Goal: Task Accomplishment & Management: Manage account settings

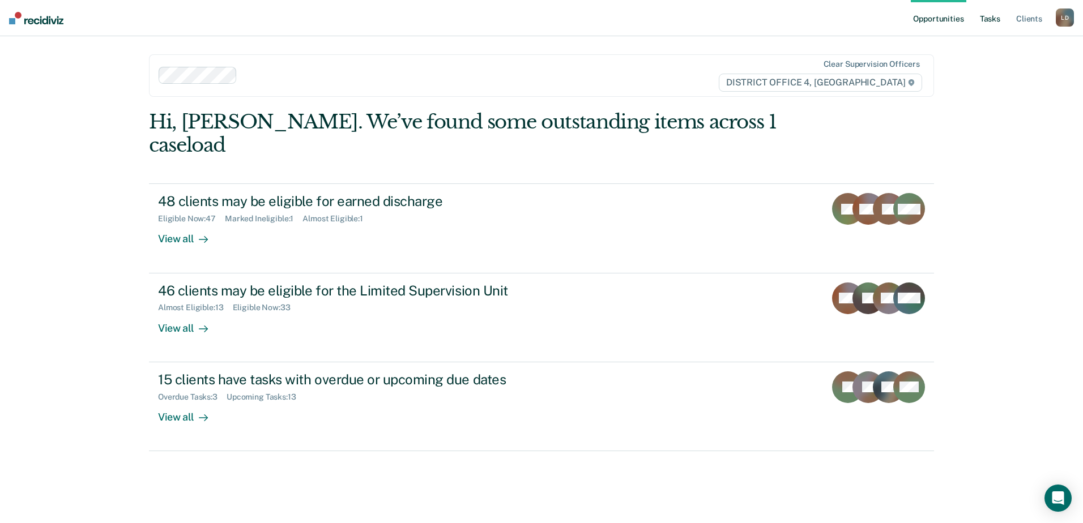
click at [992, 21] on link "Tasks" at bounding box center [990, 18] width 25 height 36
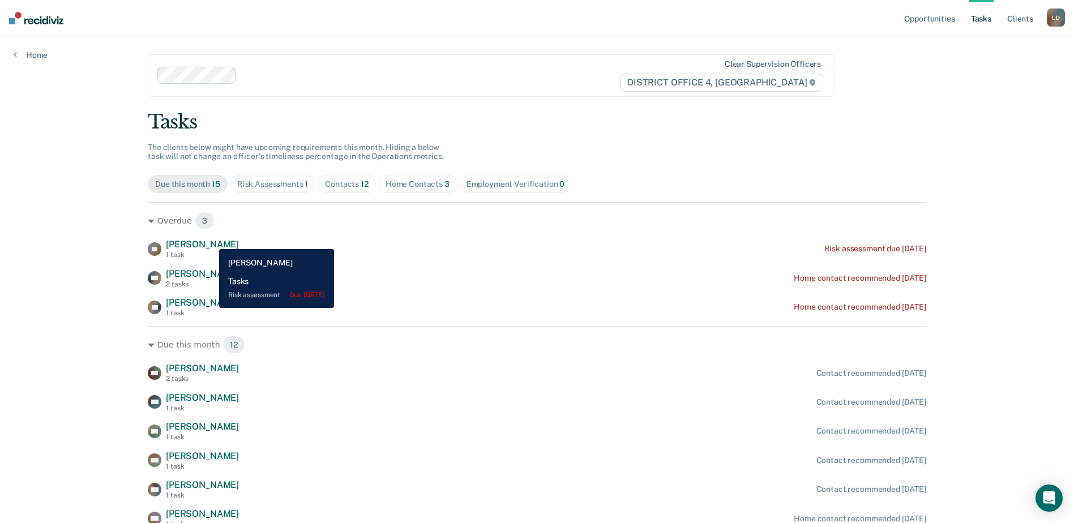
click at [211, 241] on span "[PERSON_NAME]" at bounding box center [202, 244] width 73 height 11
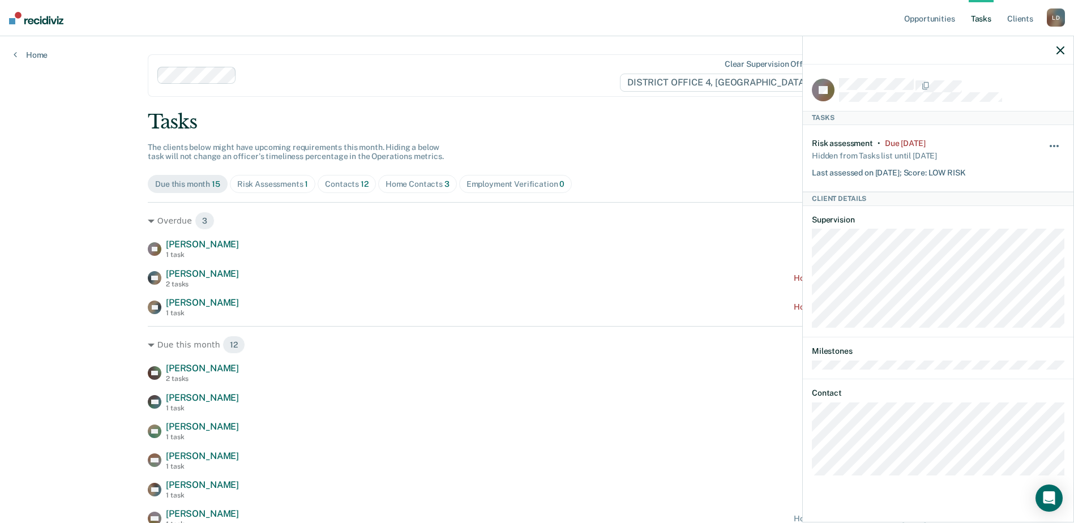
click at [1054, 143] on button "button" at bounding box center [1055, 152] width 19 height 18
click at [1018, 197] on button "7 days" at bounding box center [1024, 200] width 82 height 18
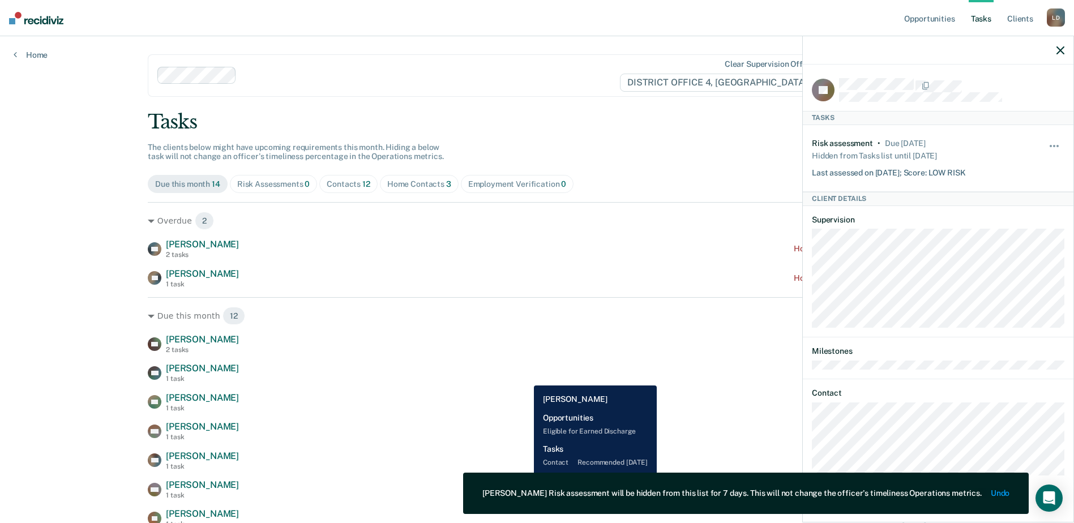
click at [525, 377] on div "WC [PERSON_NAME] 1 task Contact recommended [DATE]" at bounding box center [537, 373] width 779 height 20
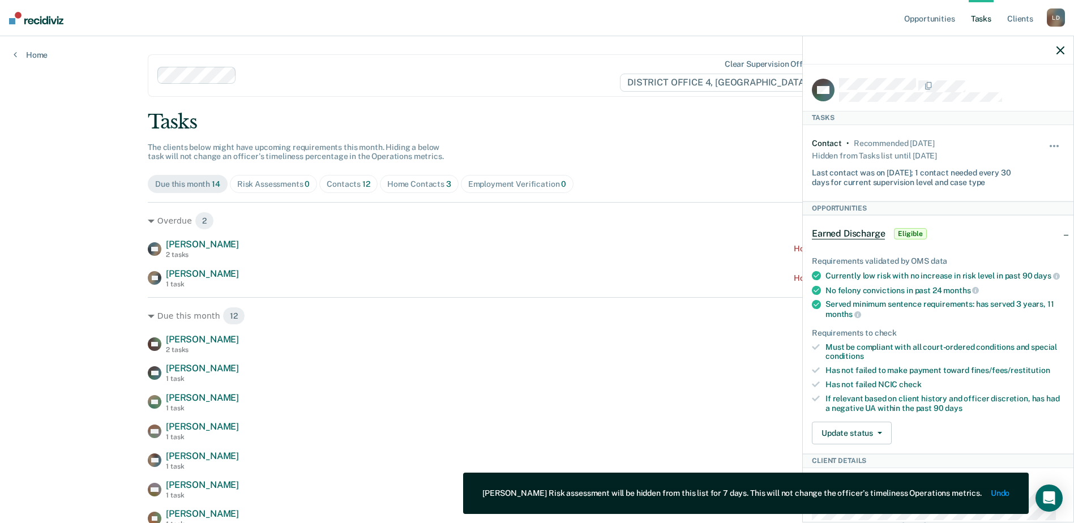
click at [1064, 48] on icon "button" at bounding box center [1061, 50] width 8 height 8
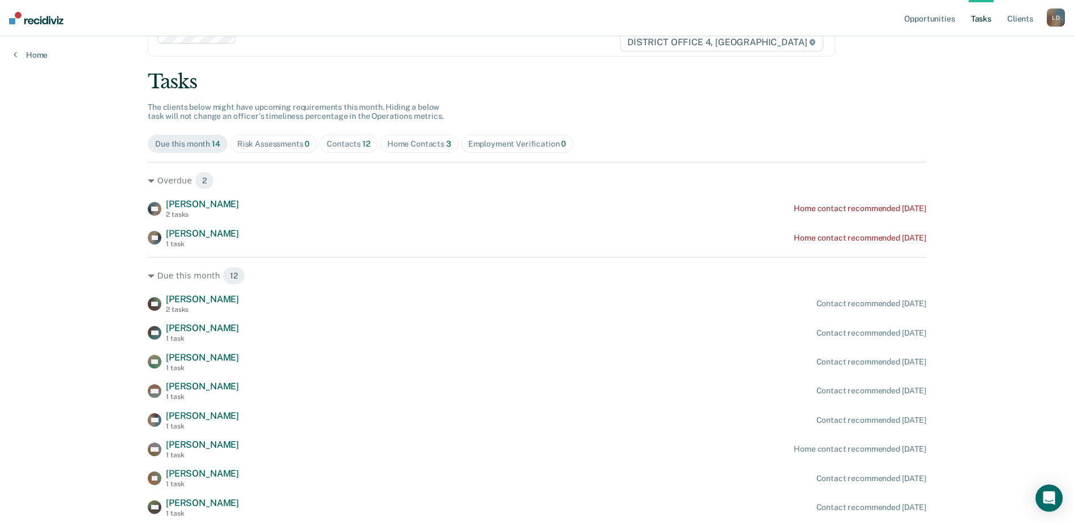
scroll to position [27, 0]
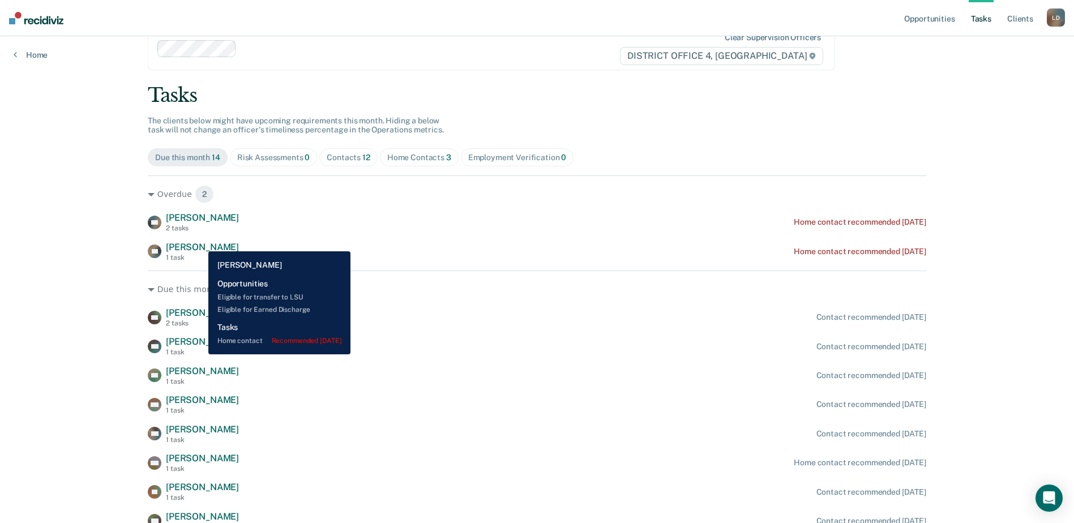
click at [200, 243] on span "[PERSON_NAME]" at bounding box center [202, 247] width 73 height 11
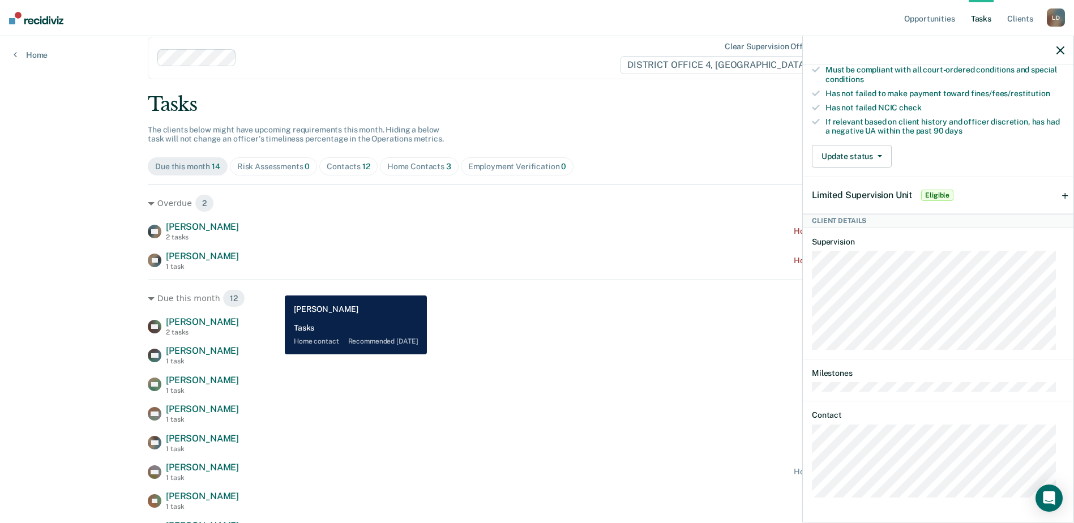
scroll to position [0, 0]
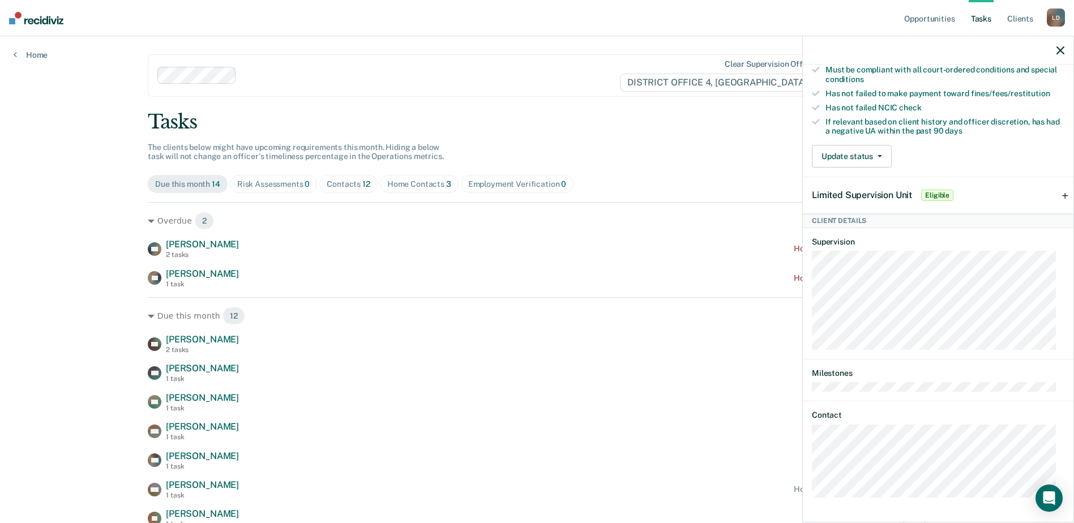
click at [1065, 53] on div at bounding box center [938, 50] width 271 height 28
click at [1062, 53] on icon "button" at bounding box center [1061, 50] width 8 height 8
